Goal: Task Accomplishment & Management: Complete application form

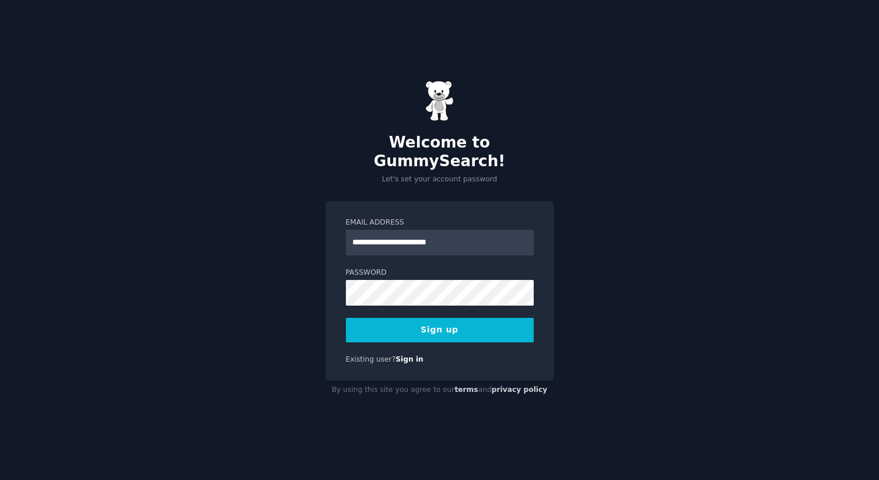
click at [418, 268] on label "Password" at bounding box center [440, 273] width 188 height 11
click at [506, 318] on button "Sign up" at bounding box center [440, 330] width 188 height 25
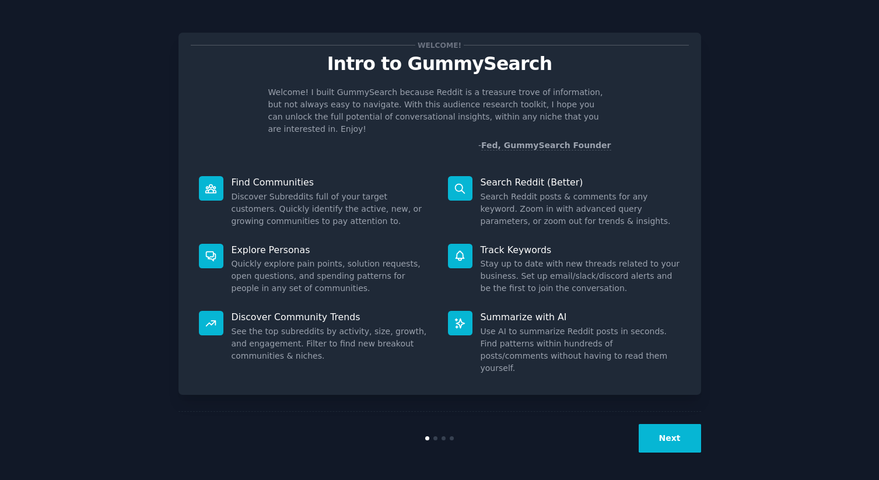
click at [661, 428] on button "Next" at bounding box center [670, 438] width 62 height 29
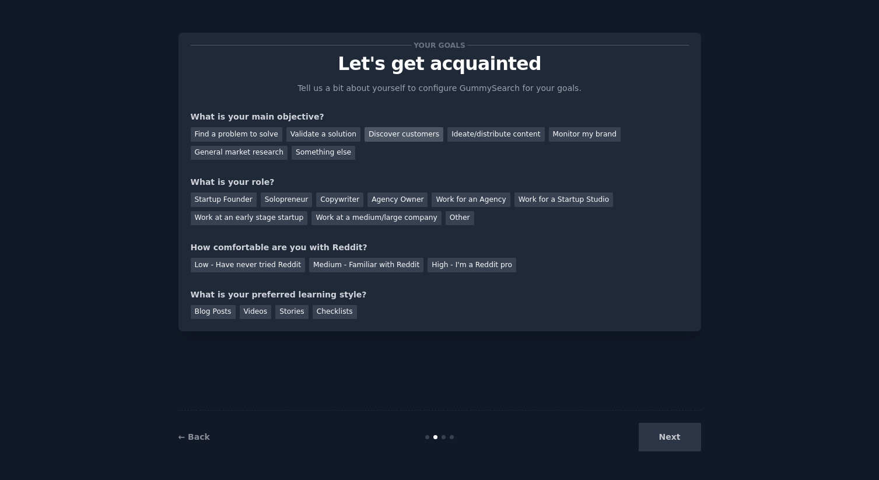
click at [404, 128] on div "Discover customers" at bounding box center [404, 134] width 79 height 15
click at [234, 219] on div "Work at an early stage startup" at bounding box center [249, 218] width 117 height 15
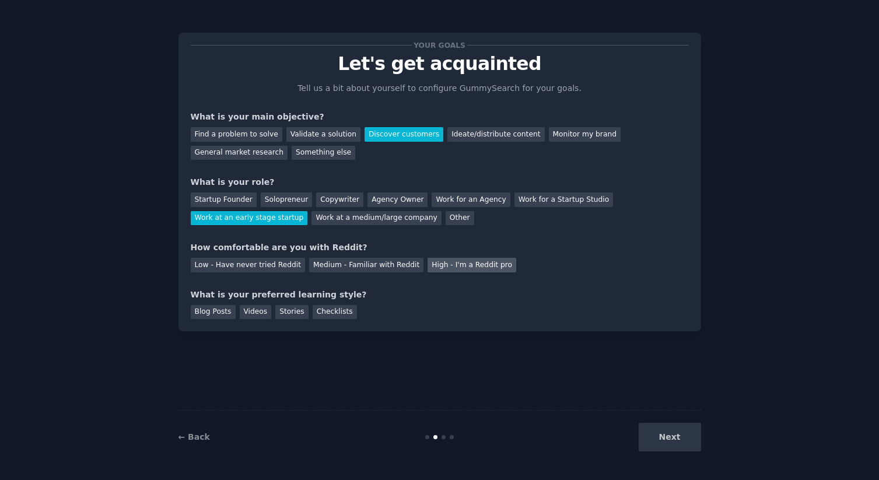
click at [485, 264] on div "High - I'm a Reddit pro" at bounding box center [472, 265] width 89 height 15
click at [256, 312] on div "Videos" at bounding box center [256, 312] width 32 height 15
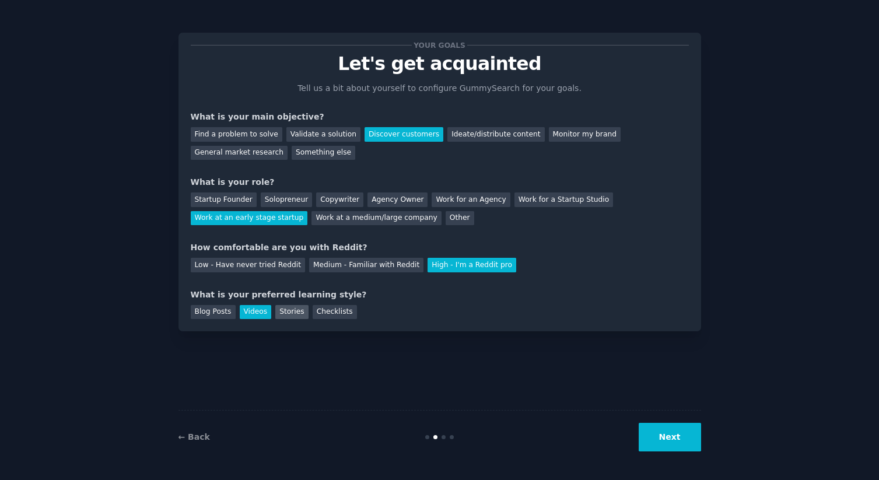
click at [283, 315] on div "Stories" at bounding box center [291, 312] width 33 height 15
click at [260, 313] on div "Videos" at bounding box center [256, 312] width 32 height 15
click at [295, 315] on div "Stories" at bounding box center [291, 312] width 33 height 15
click at [330, 315] on div "Checklists" at bounding box center [335, 312] width 44 height 15
click at [668, 438] on button "Next" at bounding box center [670, 437] width 62 height 29
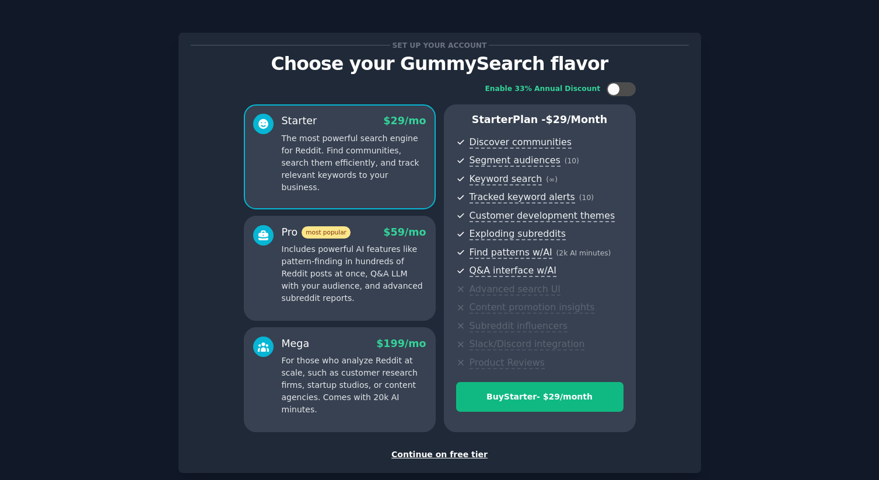
click at [436, 451] on div "Continue on free tier" at bounding box center [440, 455] width 498 height 12
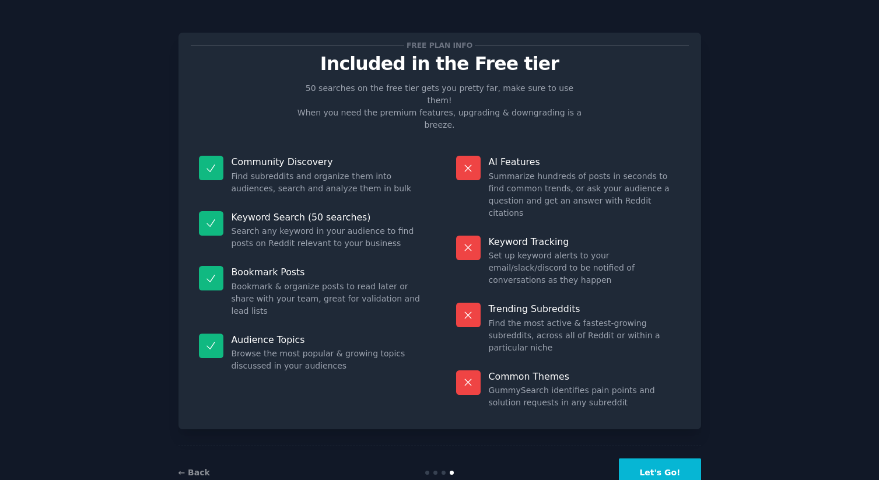
click at [679, 459] on button "Let's Go!" at bounding box center [660, 473] width 82 height 29
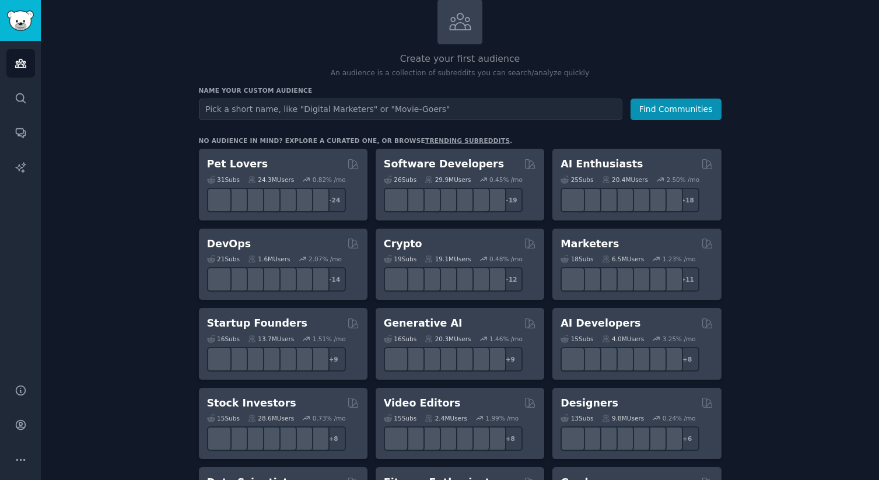
scroll to position [91, 0]
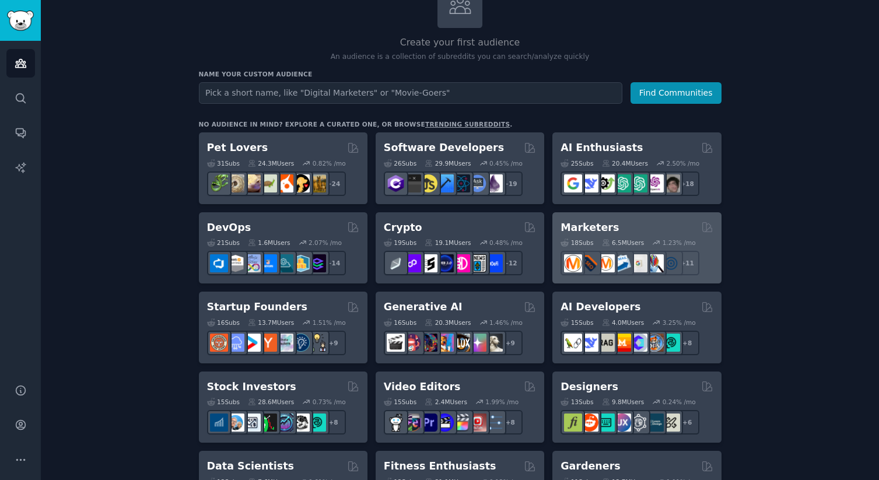
click at [586, 225] on h2 "Marketers" at bounding box center [590, 228] width 58 height 15
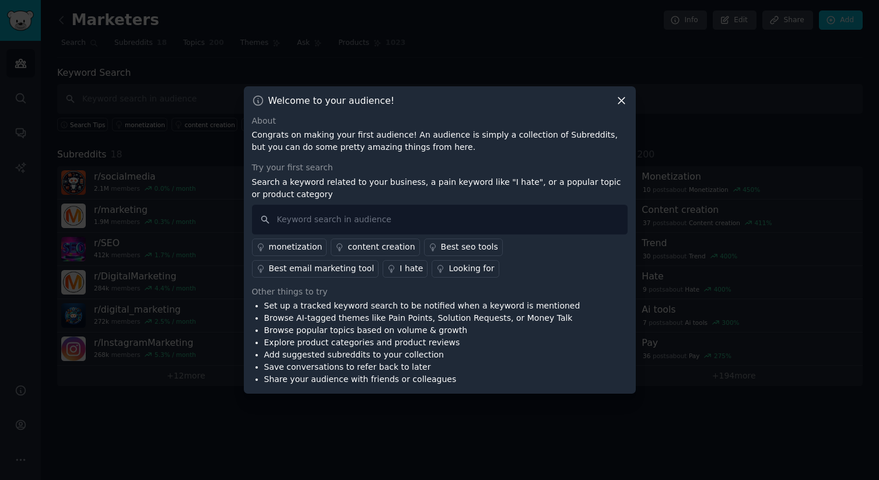
drag, startPoint x: 626, startPoint y: 103, endPoint x: 582, endPoint y: 160, distance: 71.2
click at [582, 160] on div "Welcome to your audience! About Congrats on making your first audience! An audi…" at bounding box center [440, 240] width 392 height 308
click at [375, 263] on div "Best email marketing tool" at bounding box center [322, 269] width 106 height 12
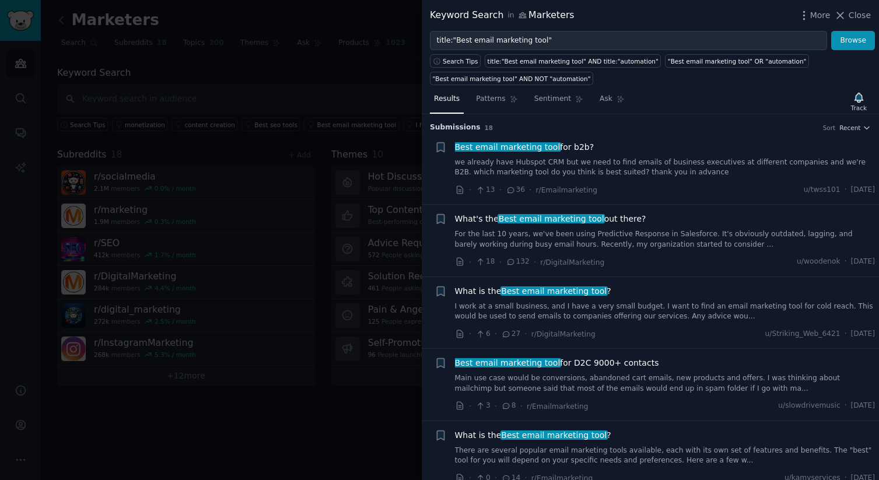
click at [527, 151] on span "Best email marketing tool" at bounding box center [507, 146] width 107 height 9
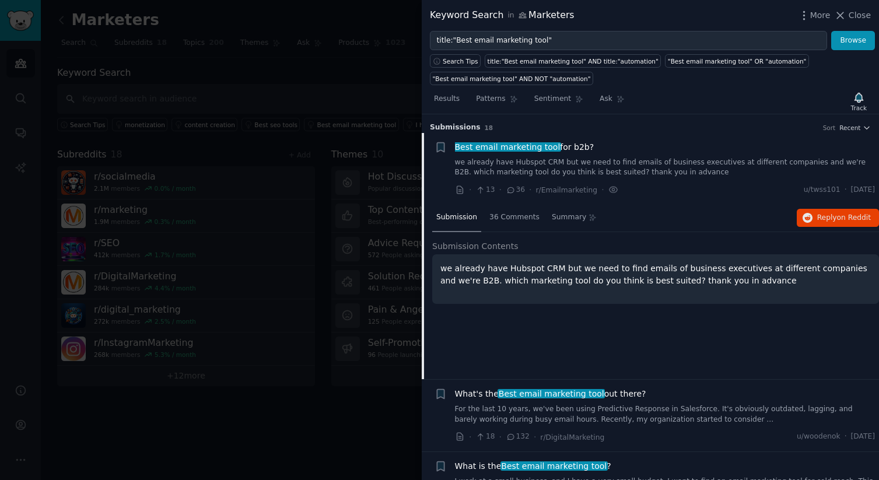
scroll to position [18, 0]
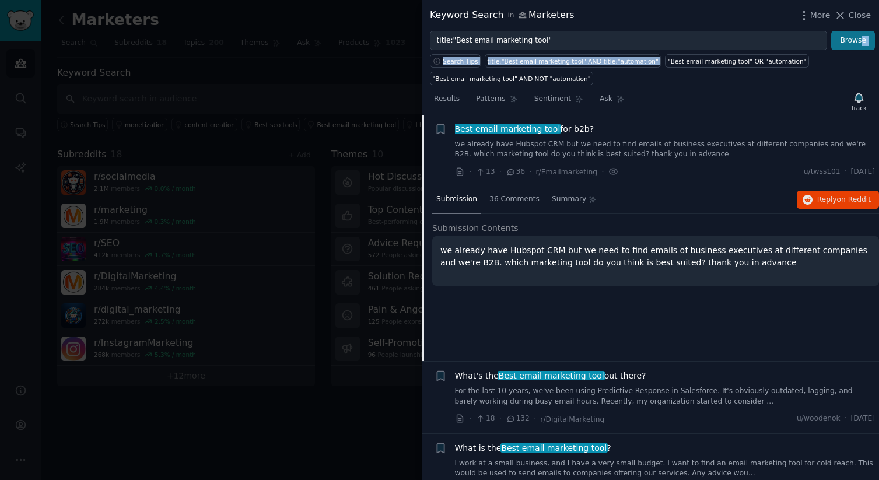
drag, startPoint x: 846, startPoint y: 51, endPoint x: 861, endPoint y: 44, distance: 17.0
click at [861, 44] on div "Keyword Search in Marketers More Close title:"Best email marketing tool" Browse…" at bounding box center [650, 240] width 457 height 480
click at [861, 18] on span "Close" at bounding box center [860, 15] width 22 height 12
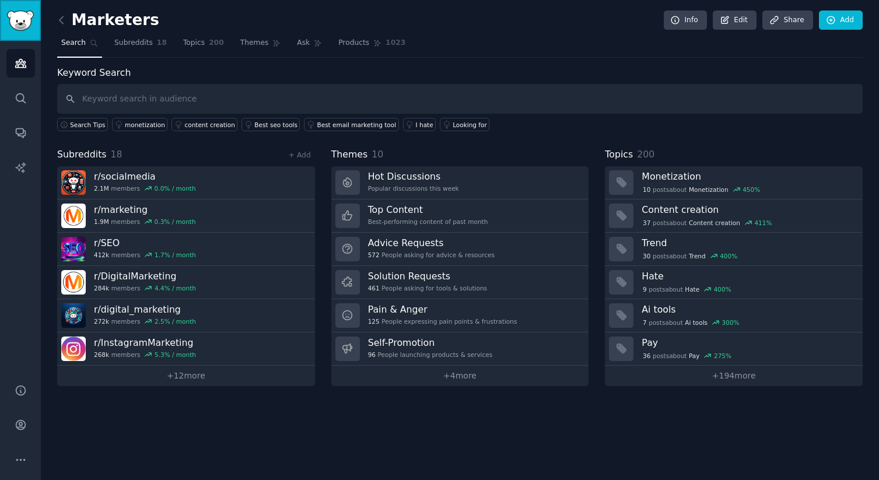
click at [8, 11] on img "Sidebar" at bounding box center [20, 21] width 27 height 20
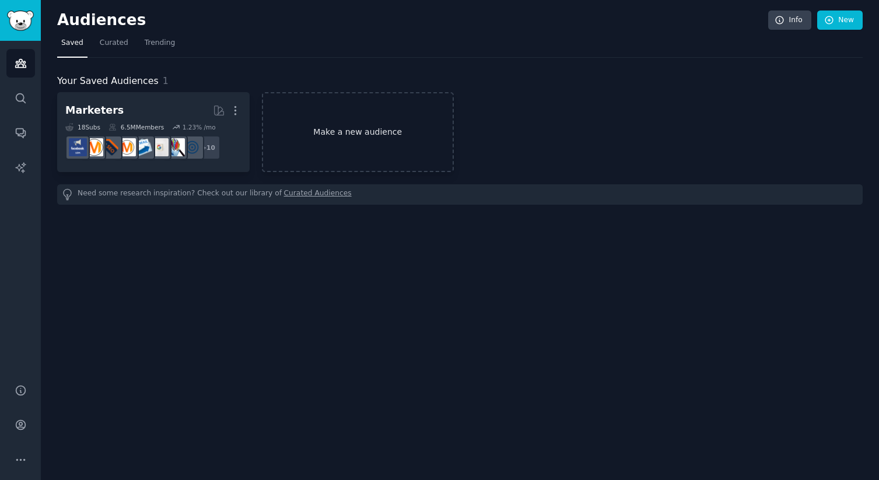
click at [333, 141] on link "Make a new audience" at bounding box center [358, 132] width 193 height 80
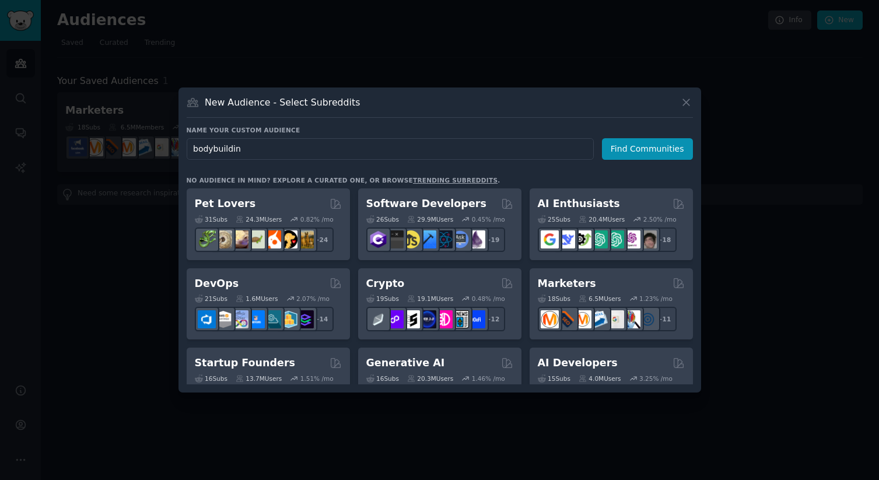
type input "bodybuilding"
click button "Find Communities" at bounding box center [647, 149] width 91 height 22
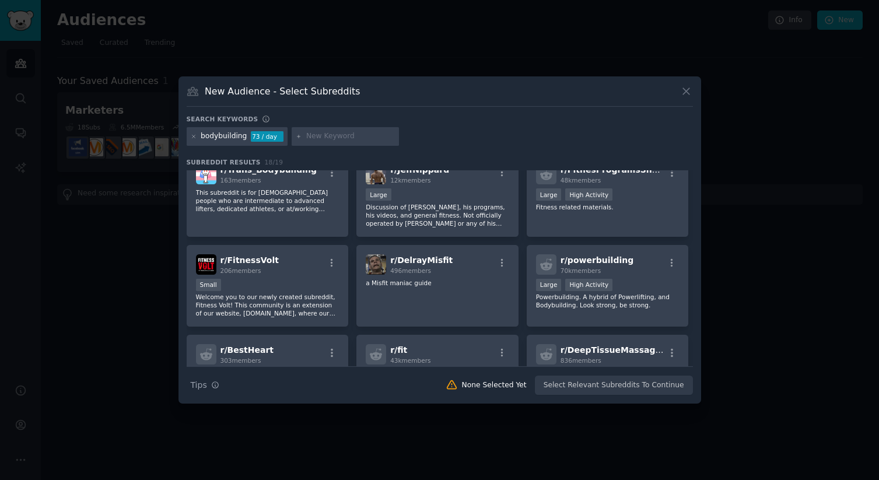
scroll to position [378, 0]
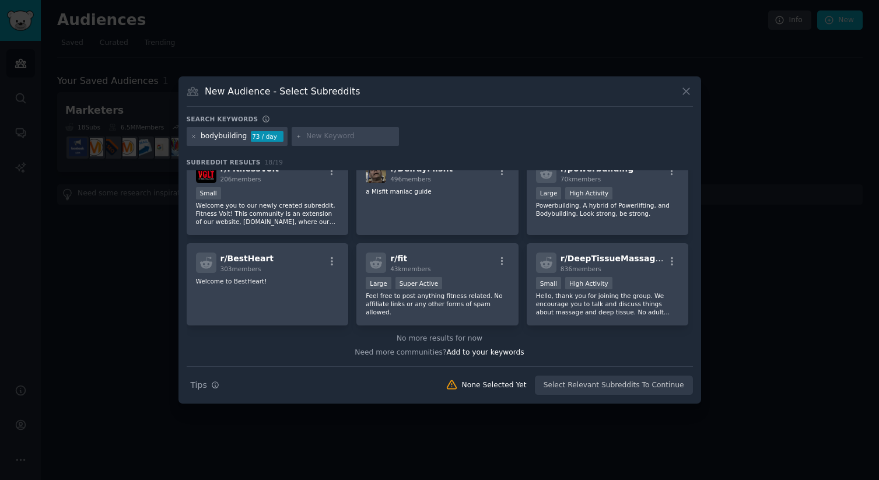
click at [235, 141] on div "bodybuilding" at bounding box center [224, 136] width 46 height 11
click at [194, 138] on icon at bounding box center [194, 137] width 6 height 6
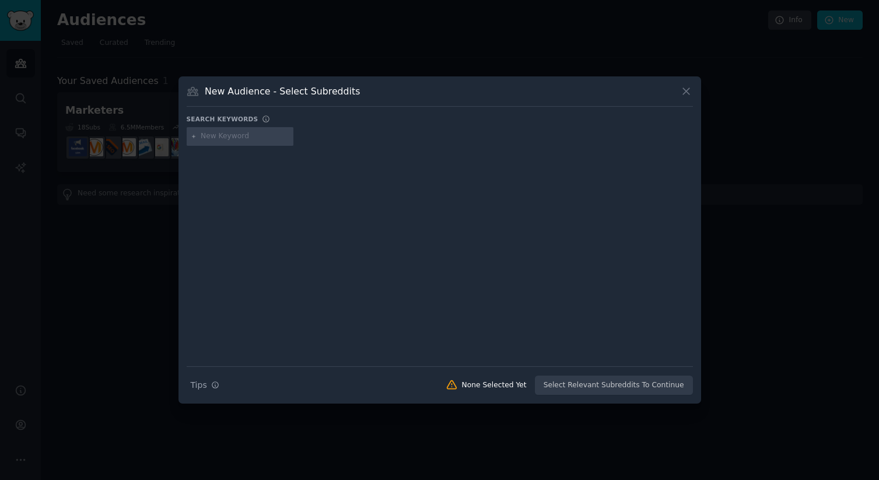
click at [242, 145] on div at bounding box center [240, 136] width 107 height 19
click at [242, 132] on input "text" at bounding box center [245, 136] width 89 height 11
type input "f"
type input "ifbb pro"
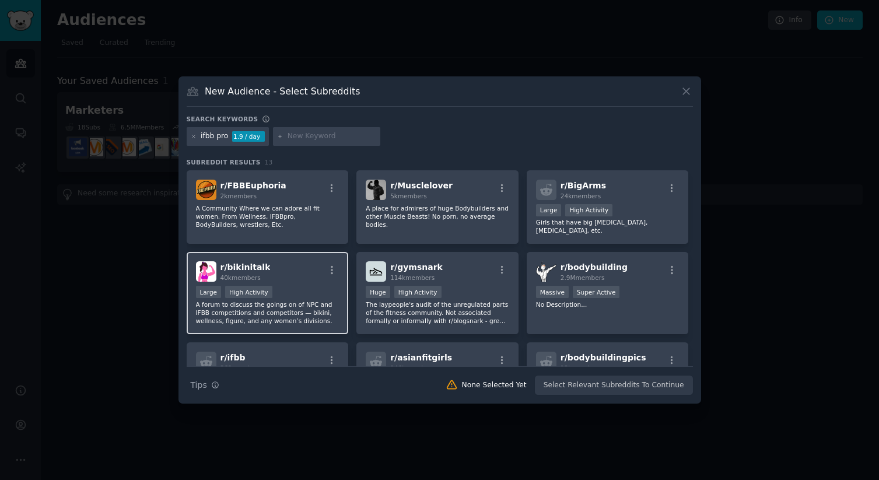
click at [286, 261] on div "r/ bikinitalk 40k members" at bounding box center [268, 271] width 144 height 20
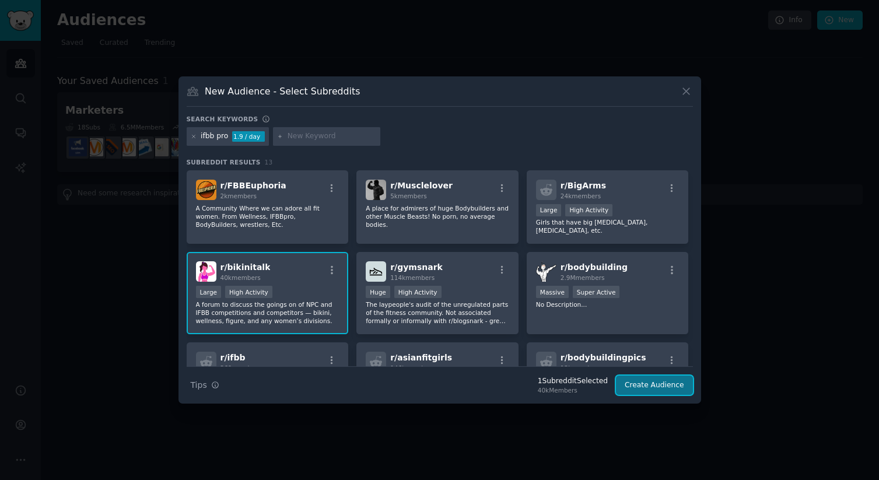
click at [644, 380] on button "Create Audience" at bounding box center [654, 386] width 77 height 20
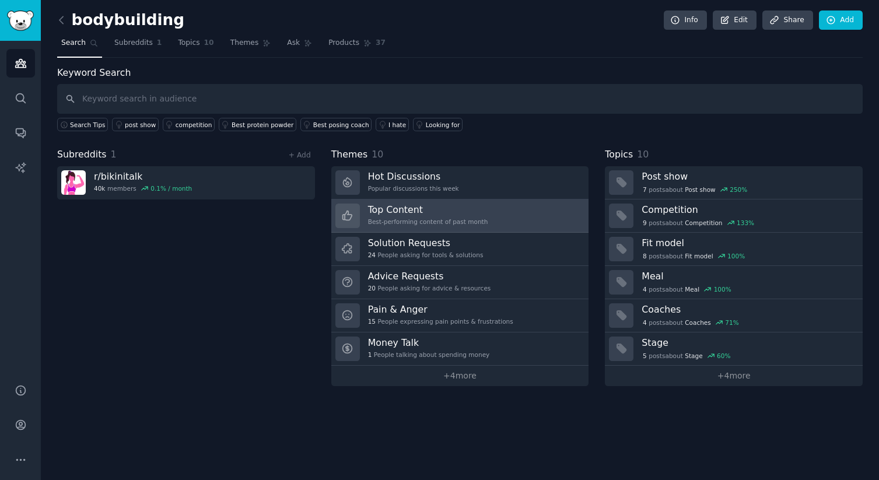
click at [504, 215] on link "Top Content Best-performing content of past month" at bounding box center [460, 216] width 258 height 33
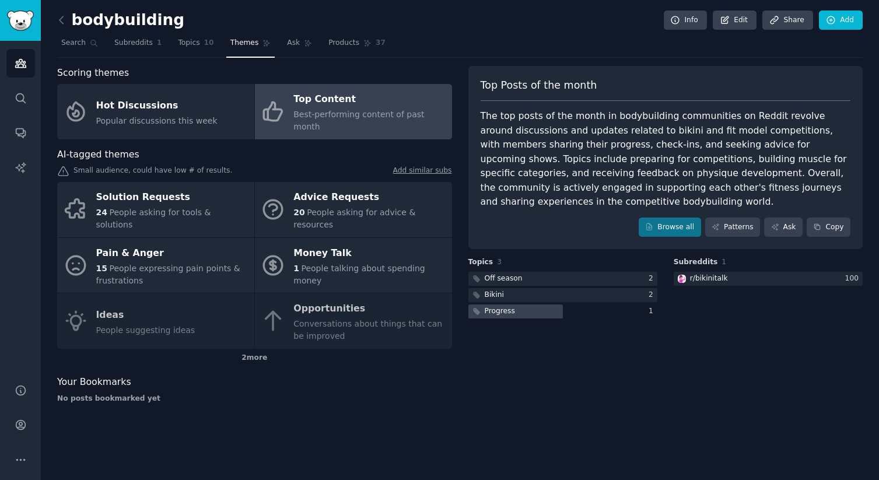
click at [497, 310] on div "Progress" at bounding box center [500, 311] width 30 height 11
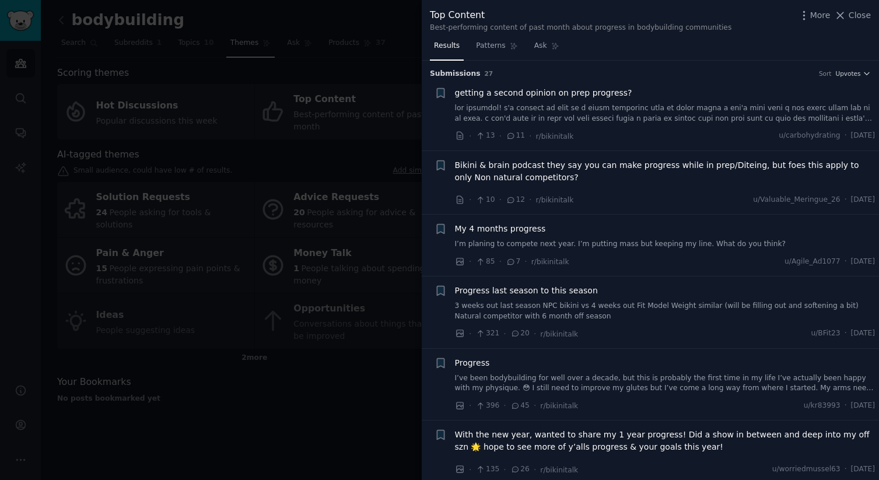
click at [694, 120] on link at bounding box center [665, 113] width 421 height 20
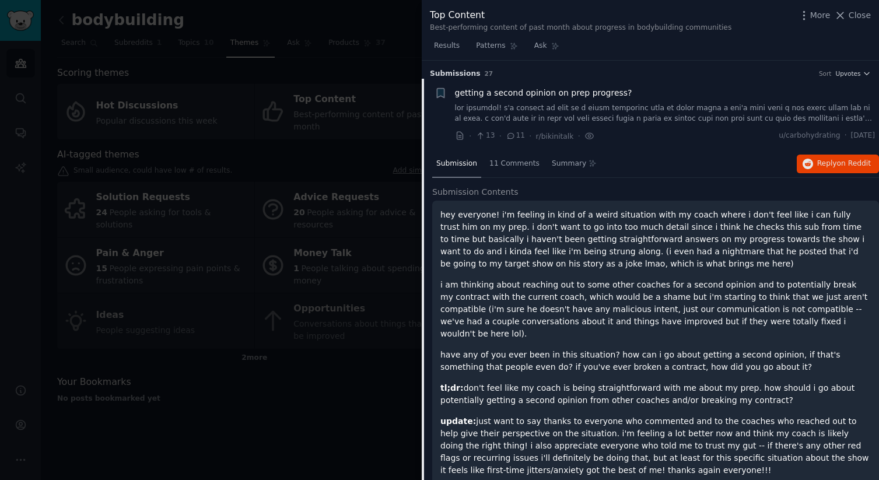
scroll to position [18, 0]
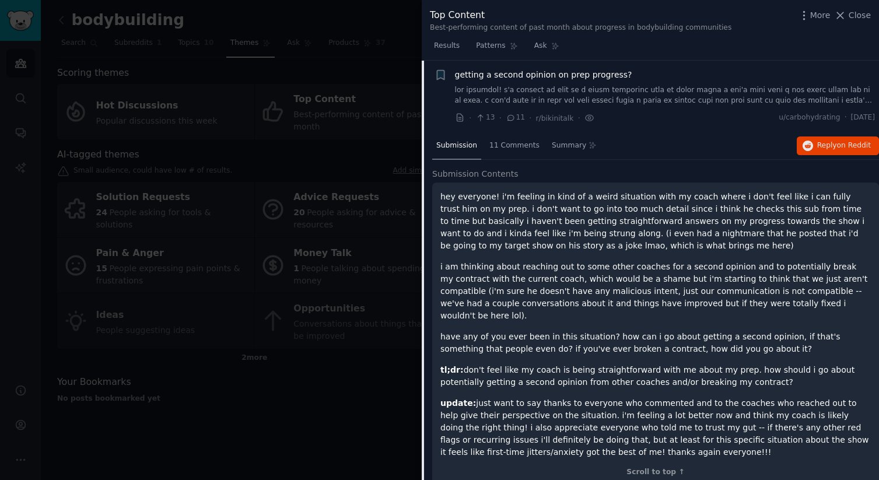
click at [853, 6] on div "Top Content Best-performing content of past month about progress in bodybuildin…" at bounding box center [650, 18] width 457 height 37
click at [857, 17] on span "Close" at bounding box center [860, 15] width 22 height 12
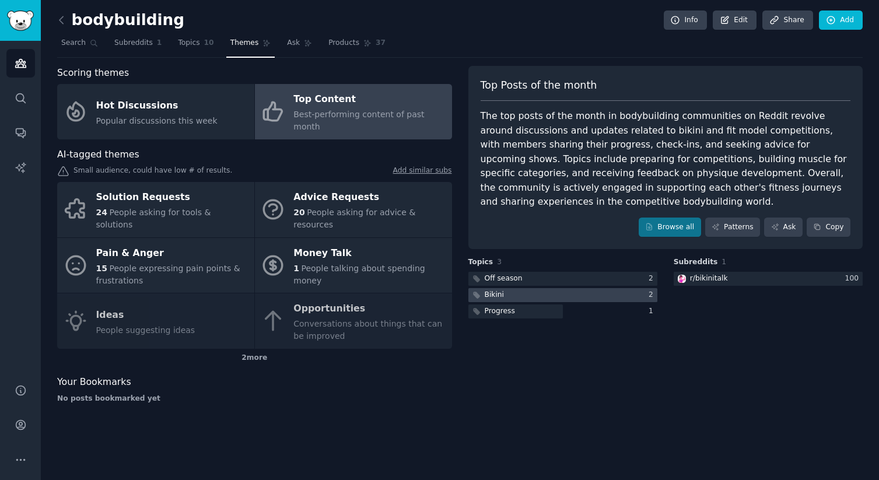
click at [590, 292] on div at bounding box center [563, 295] width 189 height 15
